Goal: Navigation & Orientation: Find specific page/section

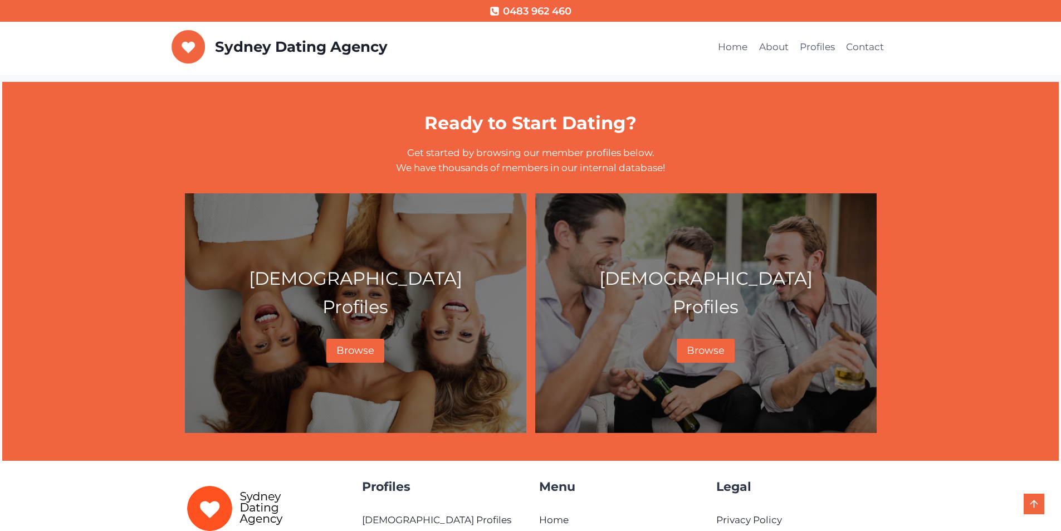
scroll to position [445, 0]
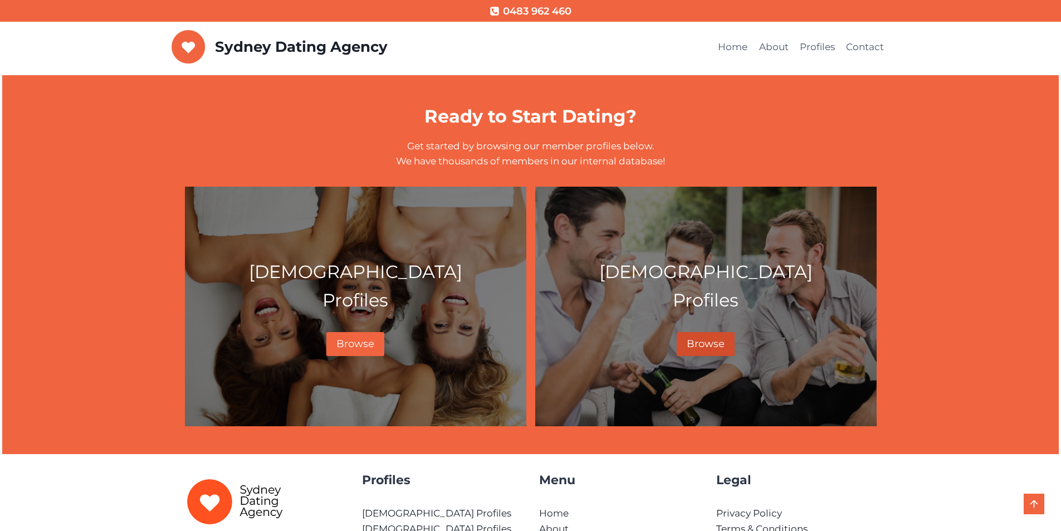
click at [693, 340] on span "Browse" at bounding box center [706, 343] width 38 height 12
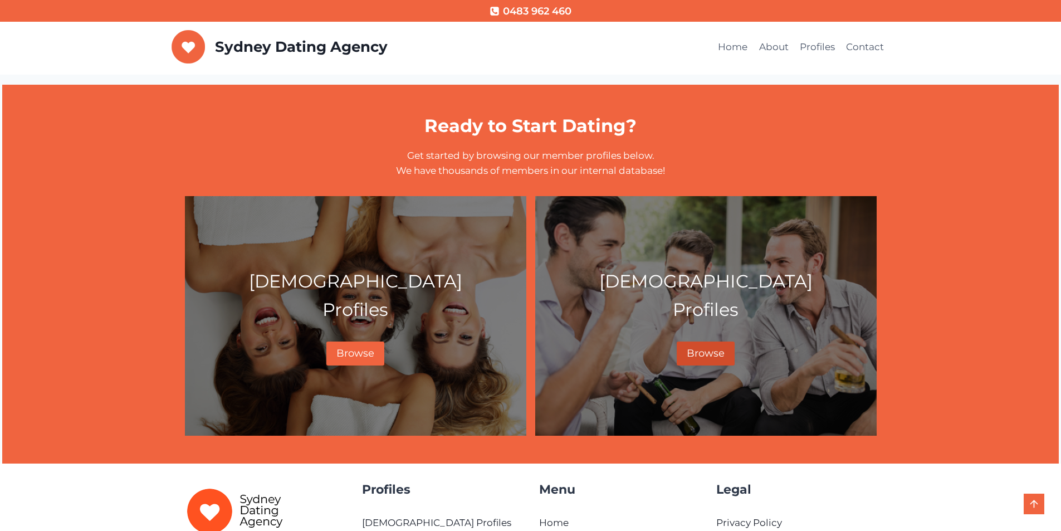
scroll to position [435, 0]
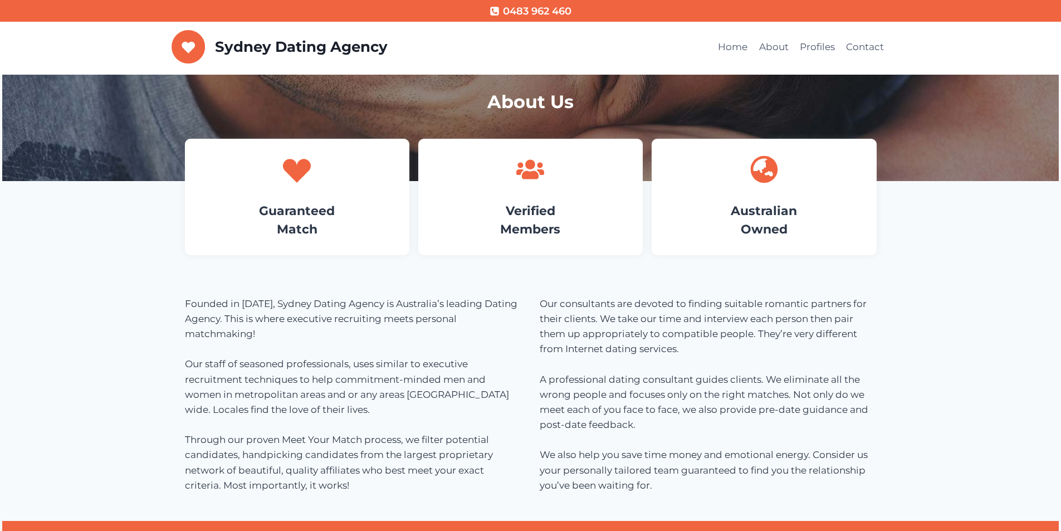
click at [183, 47] on img at bounding box center [188, 46] width 34 height 33
click at [253, 47] on p "Sydney Dating Agency" at bounding box center [301, 46] width 173 height 17
click at [196, 50] on img at bounding box center [188, 46] width 34 height 33
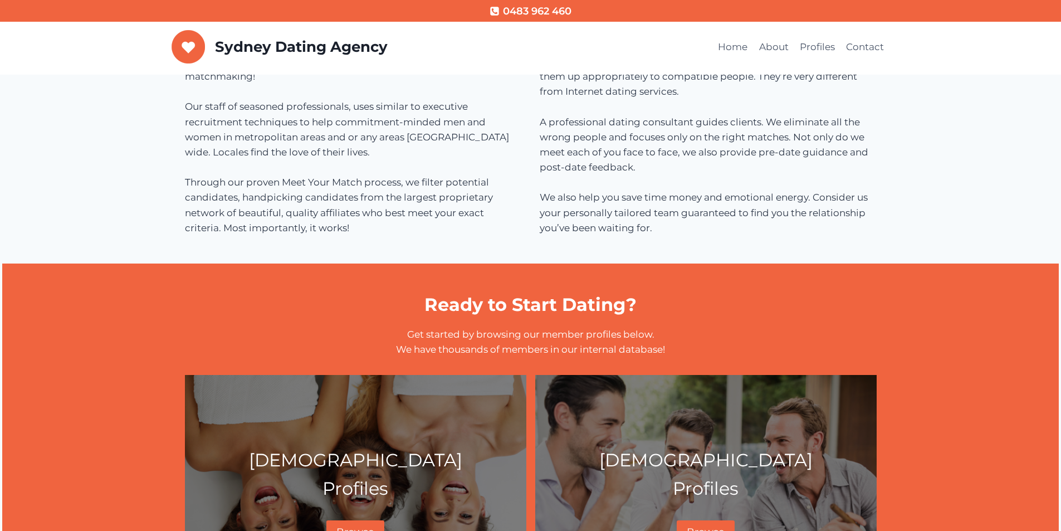
scroll to position [46, 0]
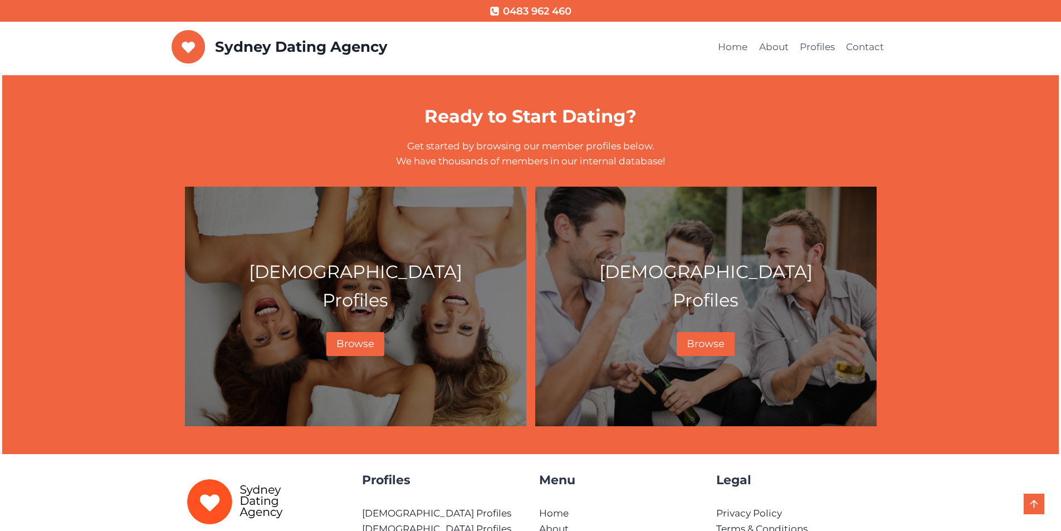
scroll to position [602, 0]
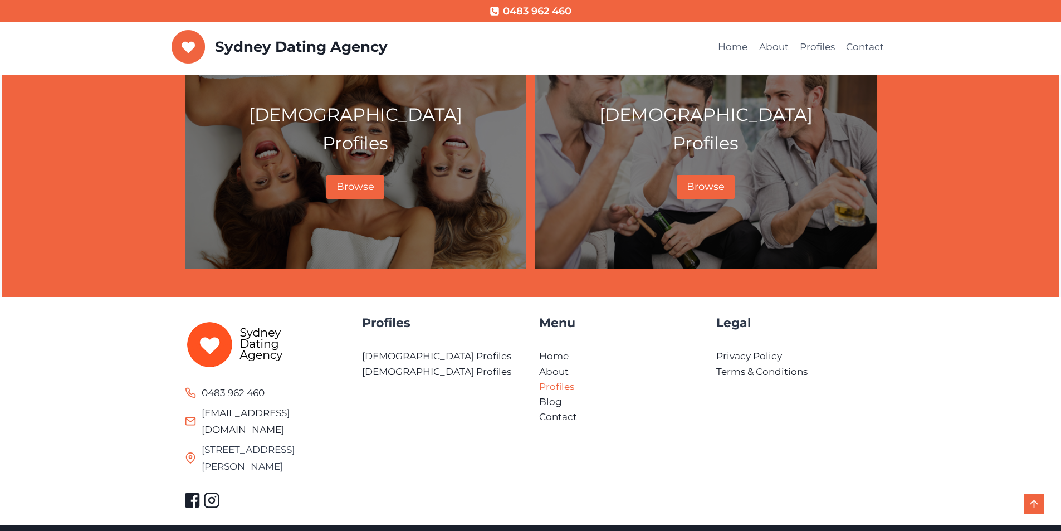
click at [557, 386] on link "Profiles" at bounding box center [556, 386] width 35 height 11
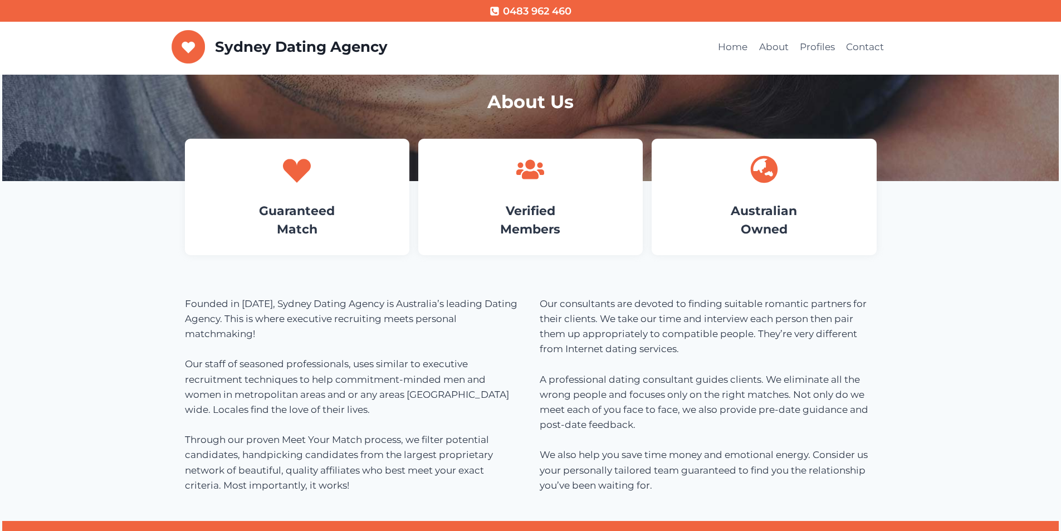
click at [957, 249] on div "About Us Guaranteed Match Verified Members Australian Owned Founded in [DATE], …" at bounding box center [530, 487] width 1061 height 825
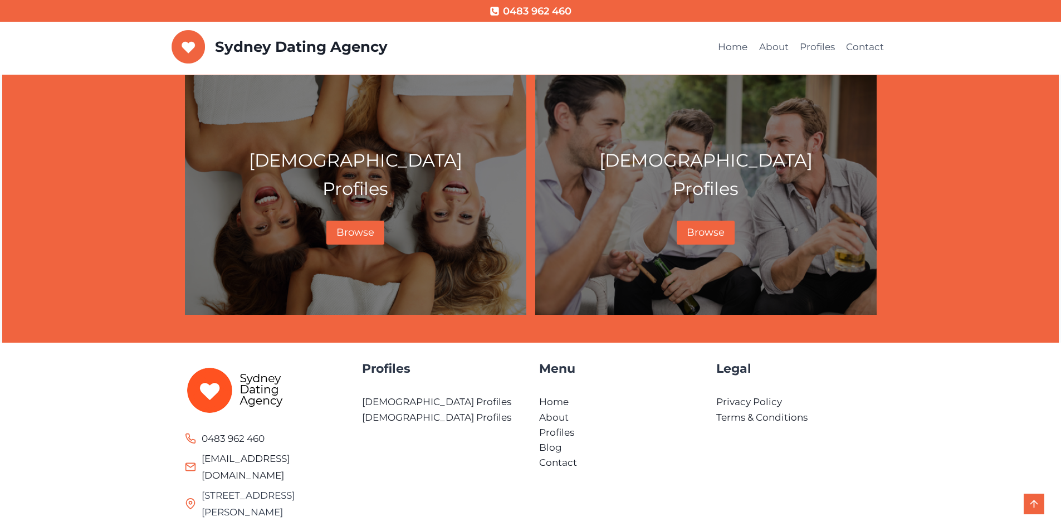
scroll to position [602, 0]
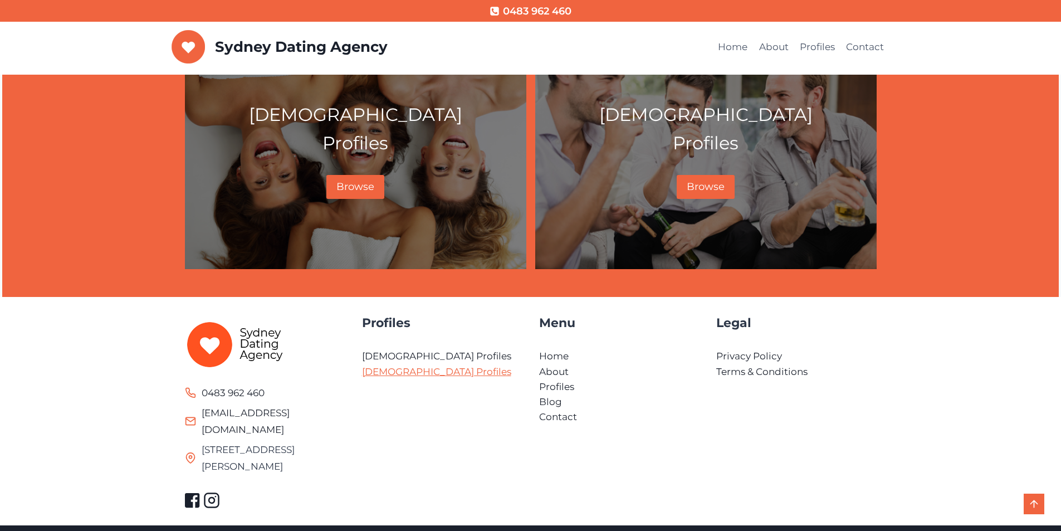
click at [375, 368] on link "[DEMOGRAPHIC_DATA] Profiles" at bounding box center [436, 371] width 149 height 11
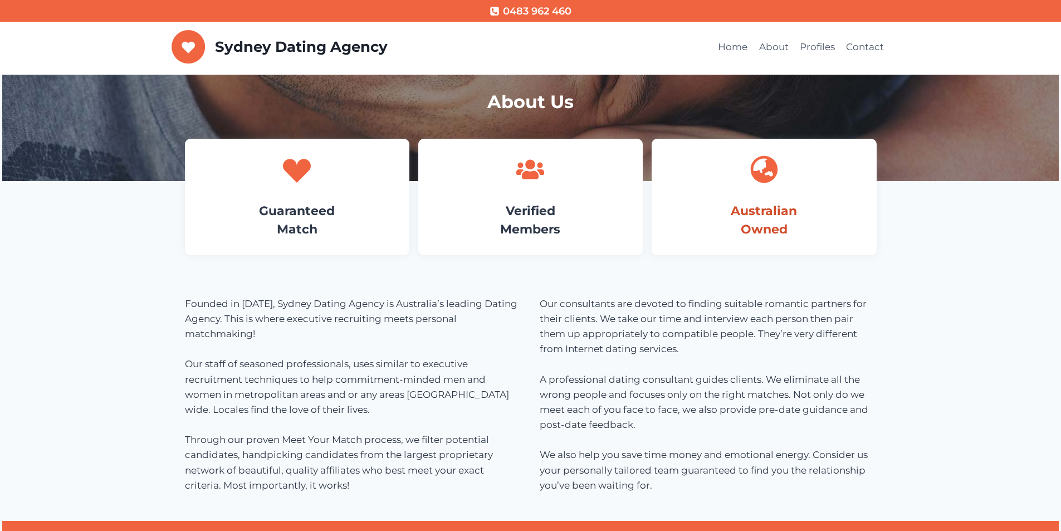
click at [743, 208] on link "Australian Owned" at bounding box center [764, 219] width 66 height 33
click at [746, 53] on link "Home" at bounding box center [732, 47] width 41 height 27
click at [855, 44] on link "Contact" at bounding box center [864, 47] width 49 height 27
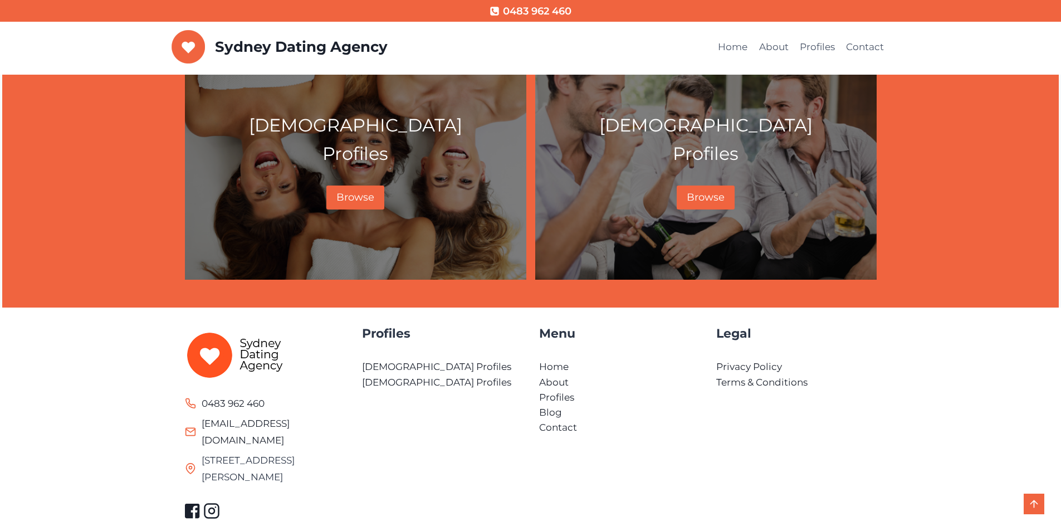
scroll to position [602, 0]
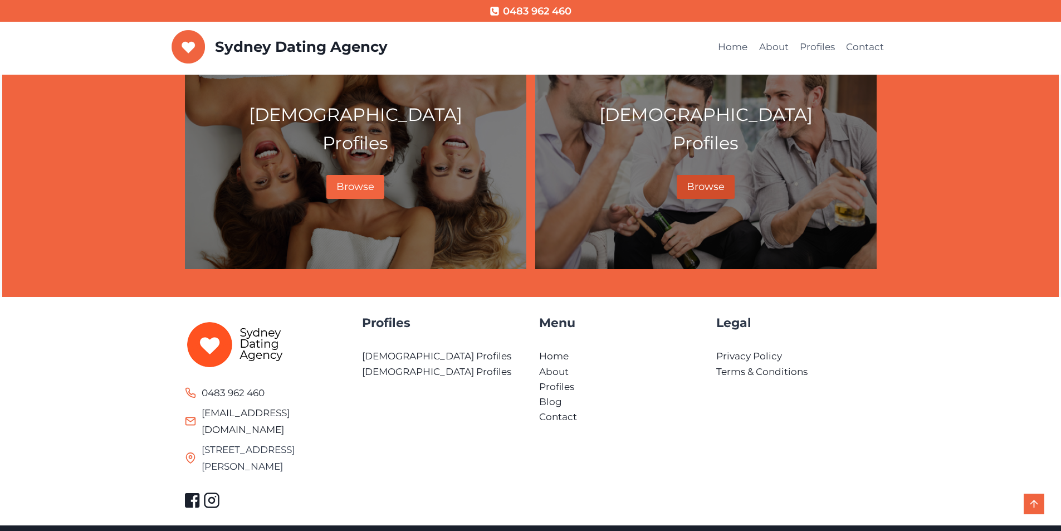
click at [688, 188] on span "Browse" at bounding box center [706, 186] width 38 height 12
